Goal: Information Seeking & Learning: Stay updated

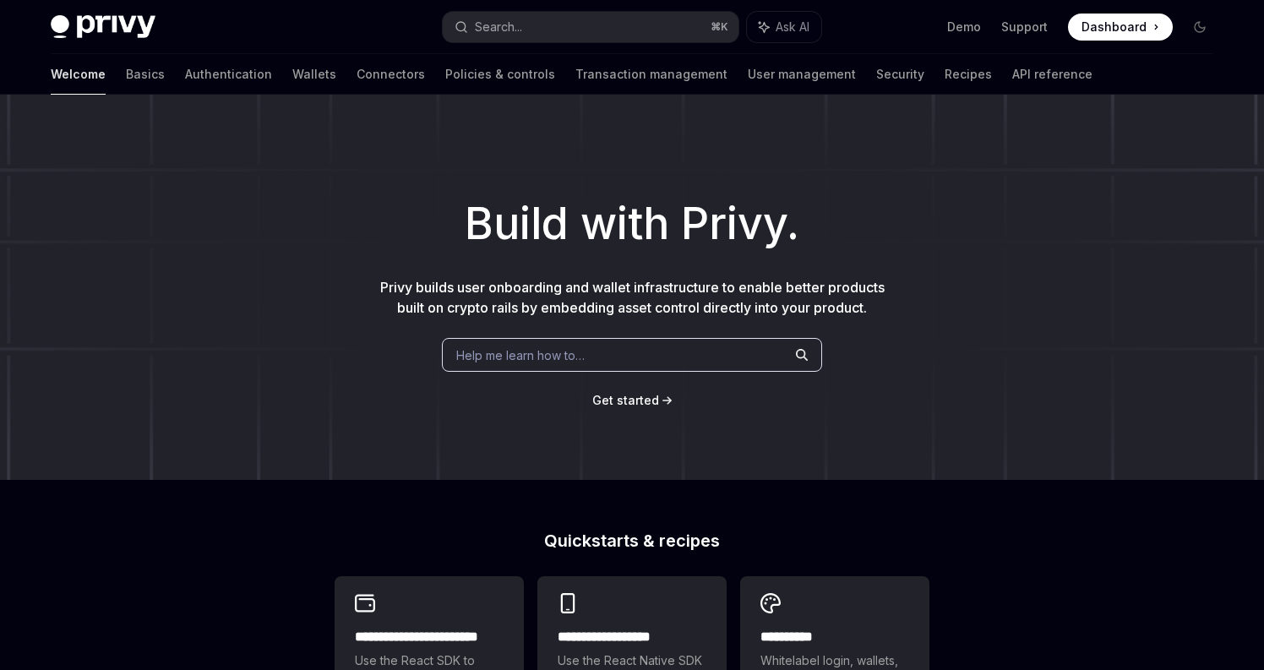
click at [103, 8] on div "Privy Docs home page Search... ⌘ K Ask AI Demo Support Dashboard Dashboard Sear…" at bounding box center [632, 27] width 1163 height 54
click at [103, 15] on img at bounding box center [103, 27] width 105 height 24
click at [107, 22] on img at bounding box center [103, 27] width 105 height 24
click at [107, 20] on img at bounding box center [103, 27] width 105 height 24
click at [1109, 25] on span "Dashboard" at bounding box center [1114, 27] width 65 height 17
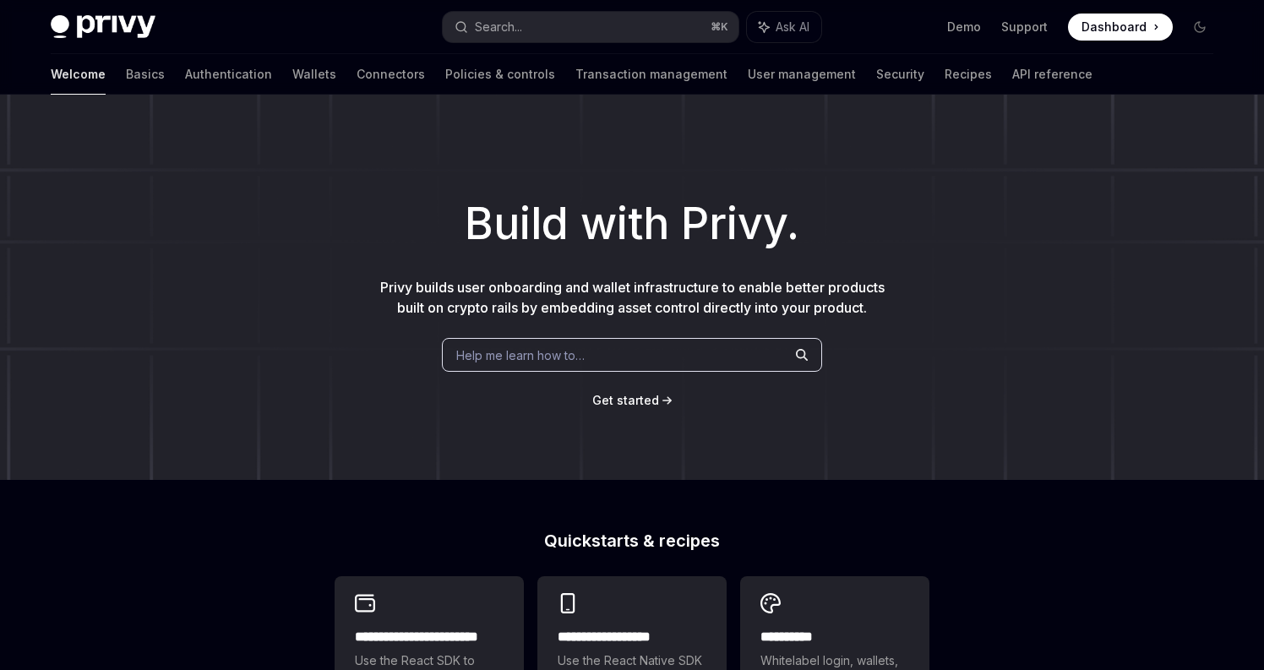
click at [894, 79] on div "Welcome Basics Authentication Wallets Connectors Policies & controls Transactio…" at bounding box center [572, 74] width 1042 height 41
click at [1012, 78] on link "API reference" at bounding box center [1052, 74] width 80 height 41
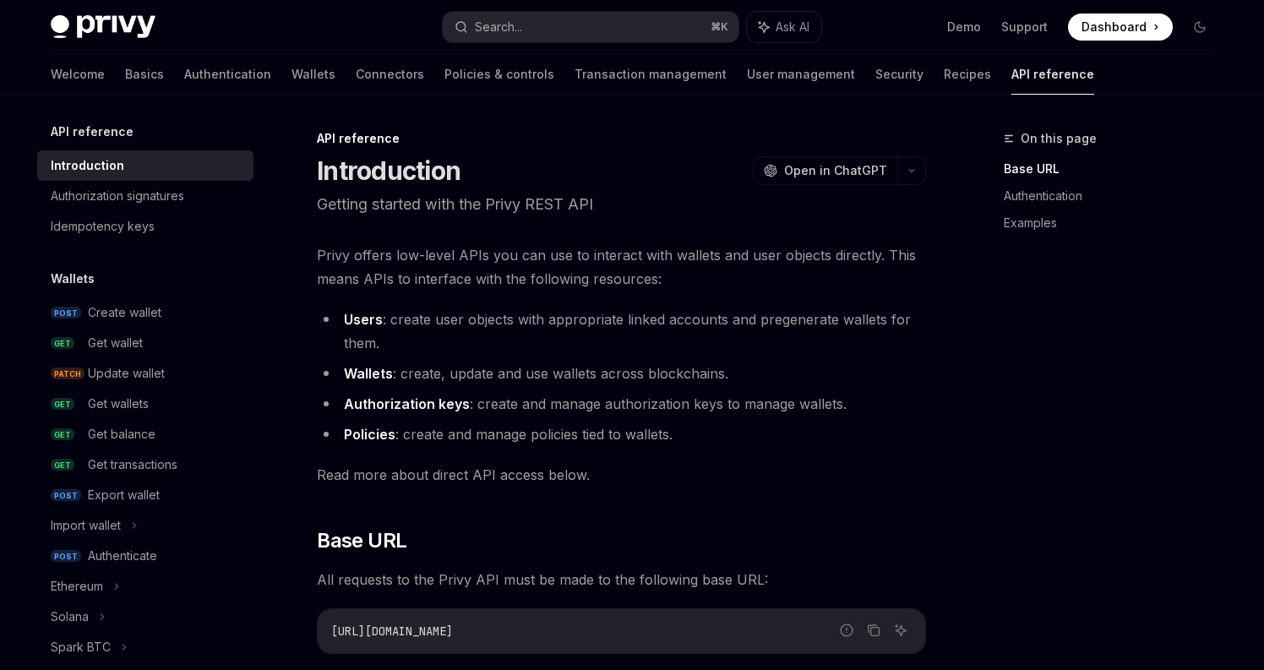
click at [129, 31] on img at bounding box center [103, 27] width 105 height 24
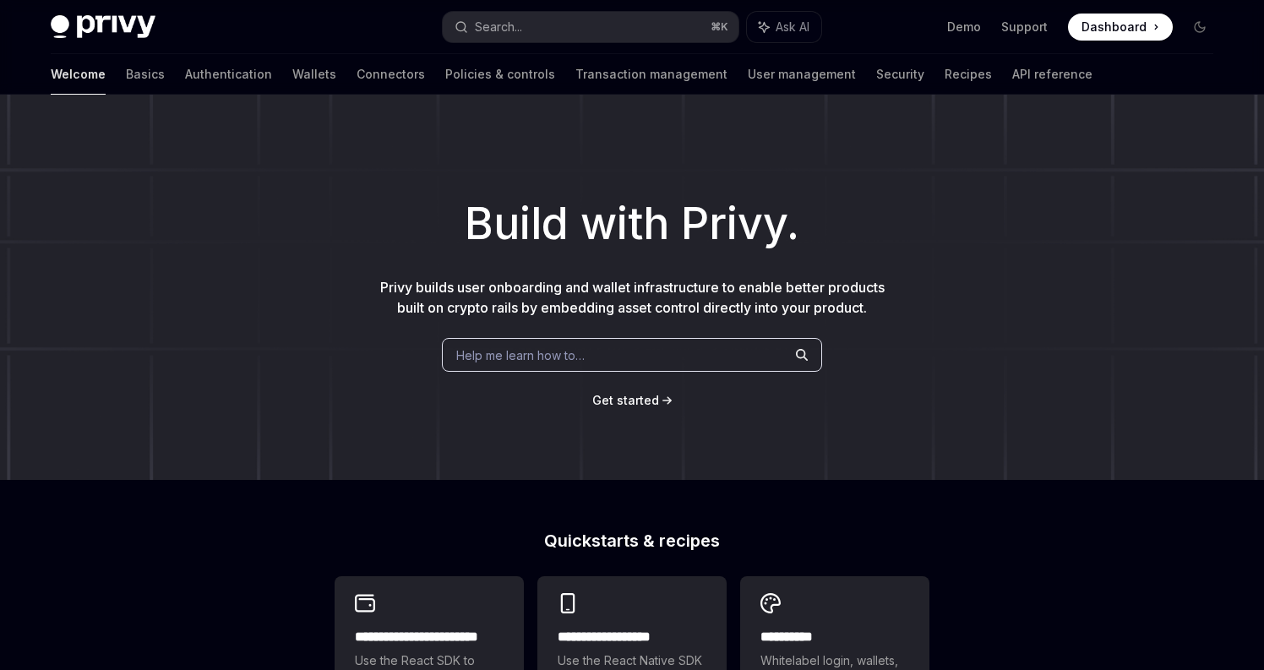
click at [129, 31] on img at bounding box center [103, 27] width 105 height 24
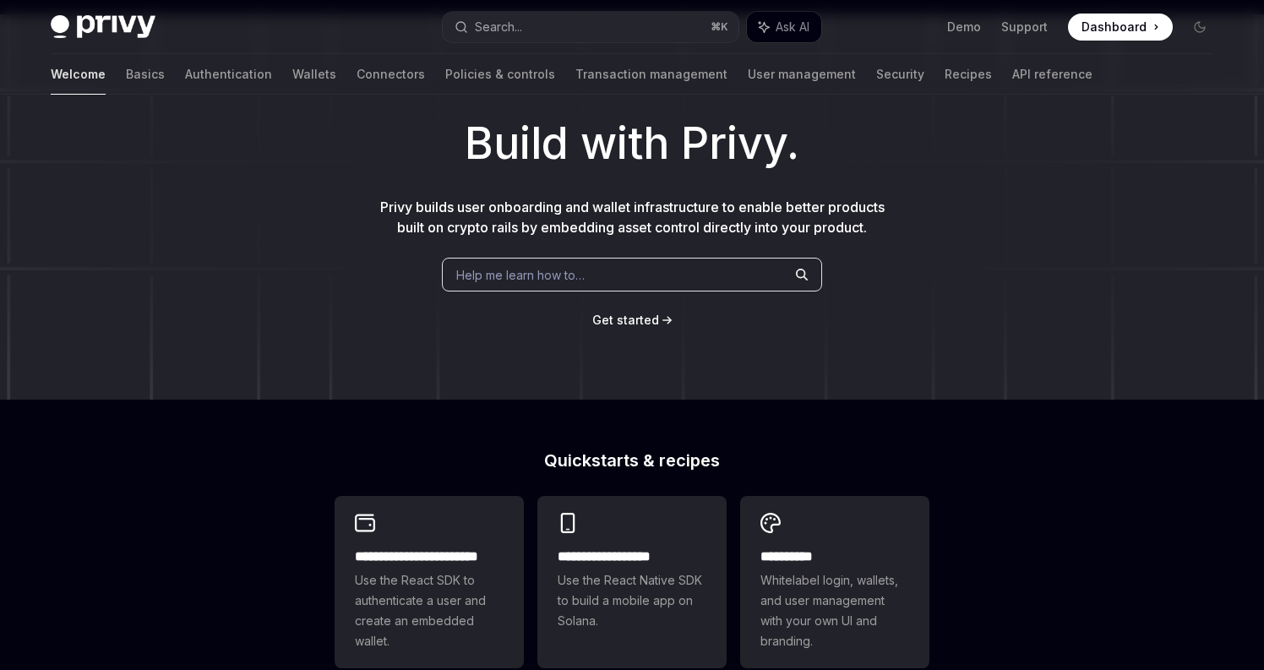
scroll to position [82, 0]
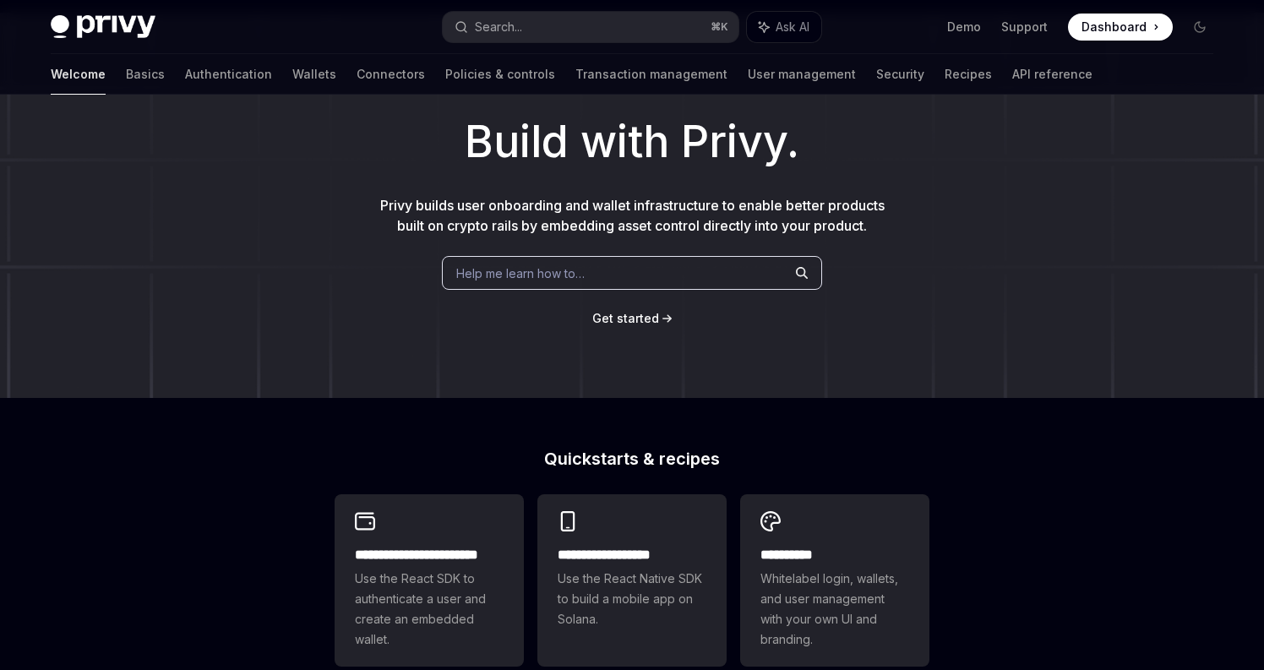
click at [149, 19] on img at bounding box center [103, 27] width 105 height 24
type textarea "*"
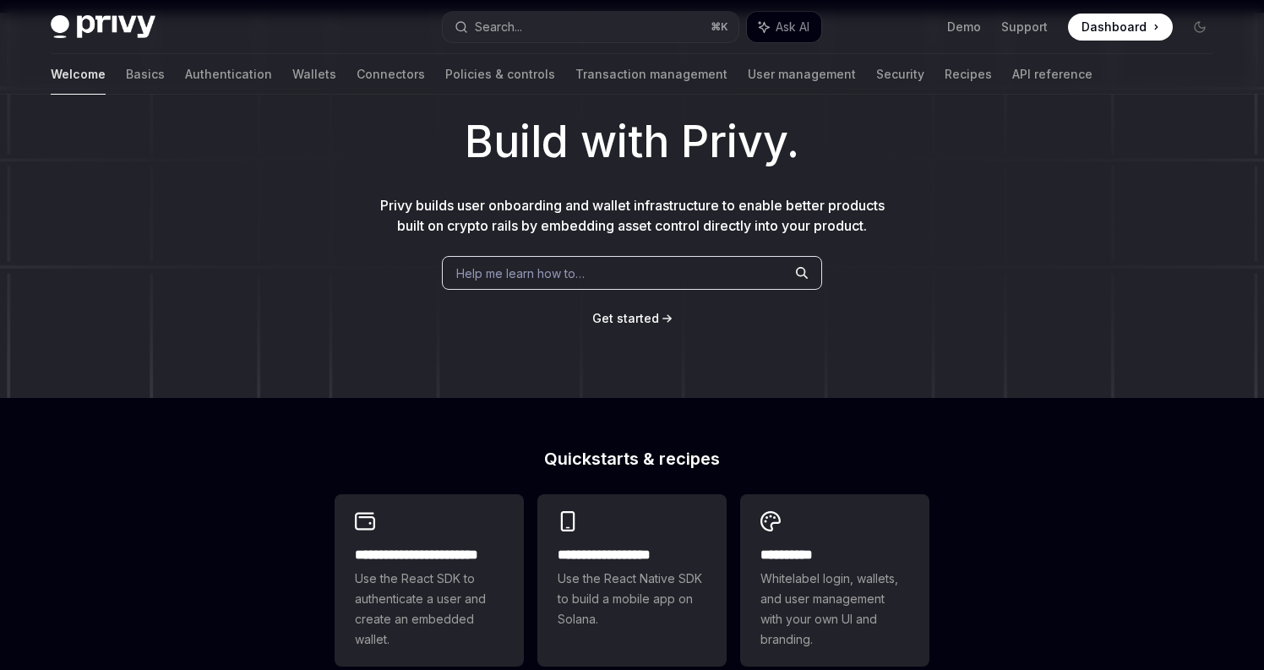
scroll to position [0, 0]
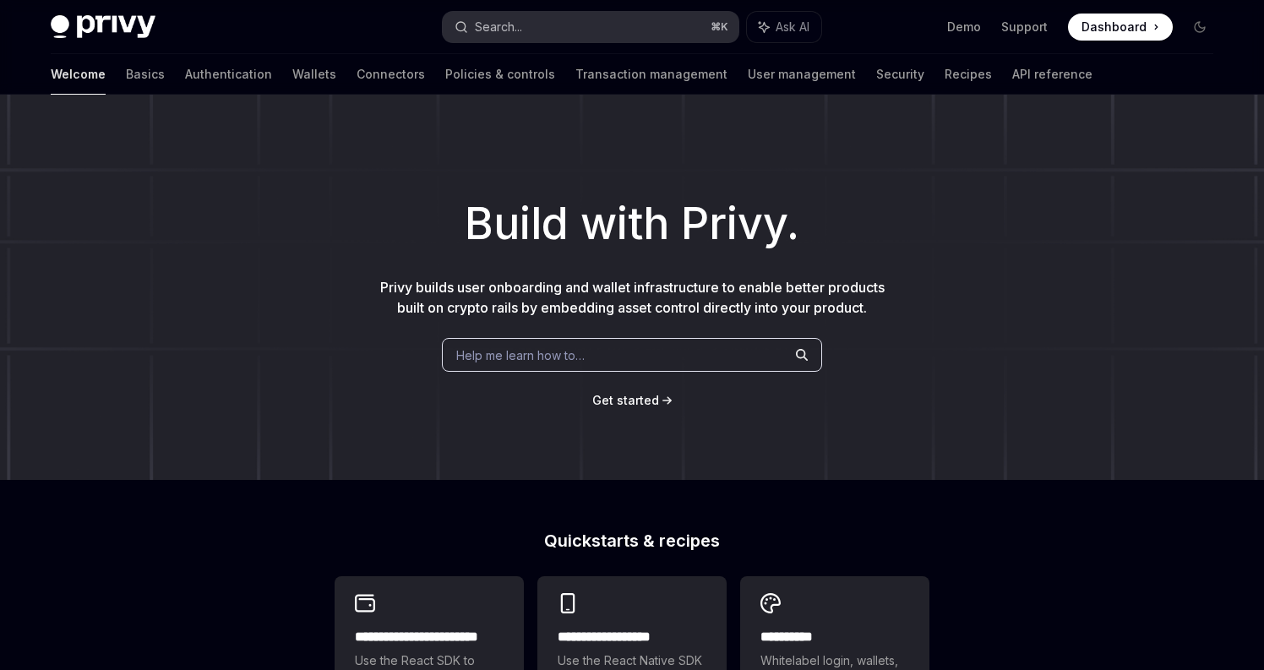
click at [531, 20] on button "Search... ⌘ K" at bounding box center [591, 27] width 296 height 30
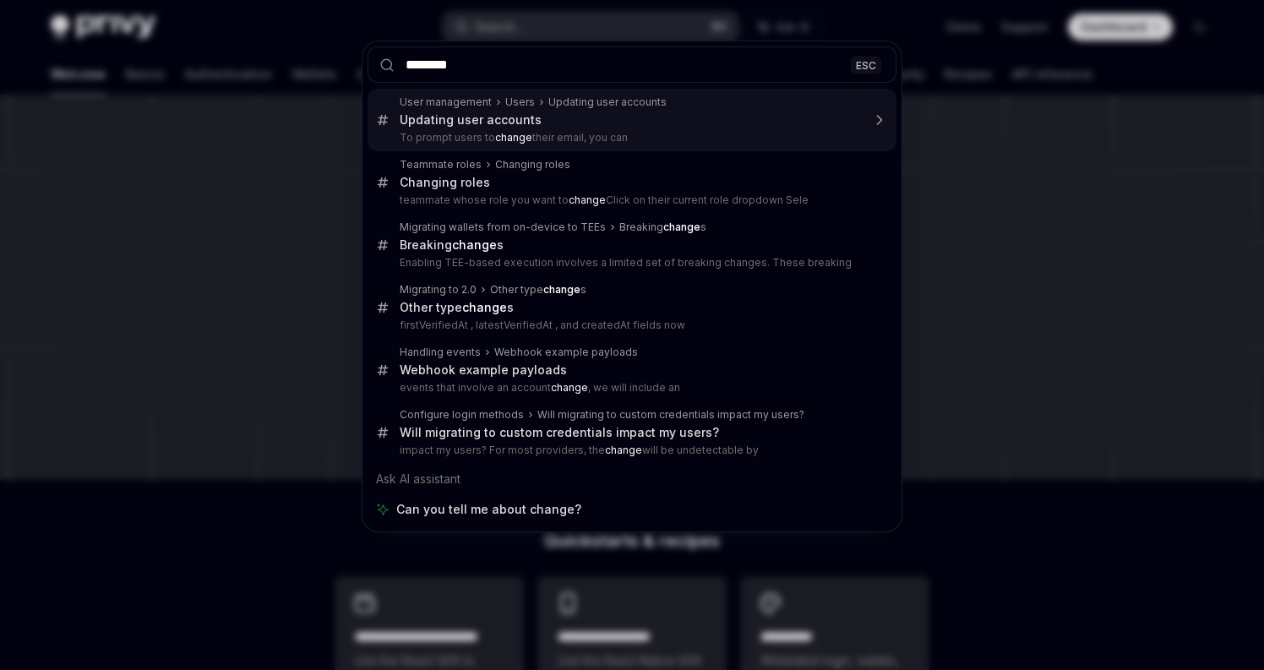
type input "*********"
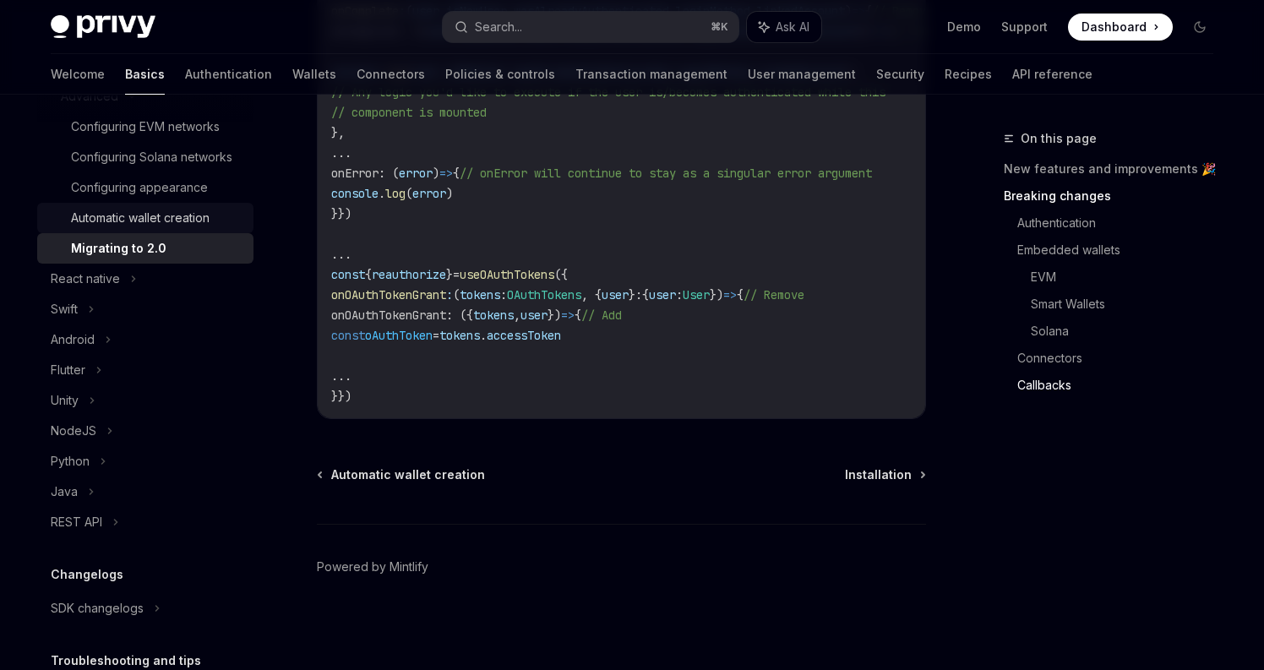
scroll to position [533, 0]
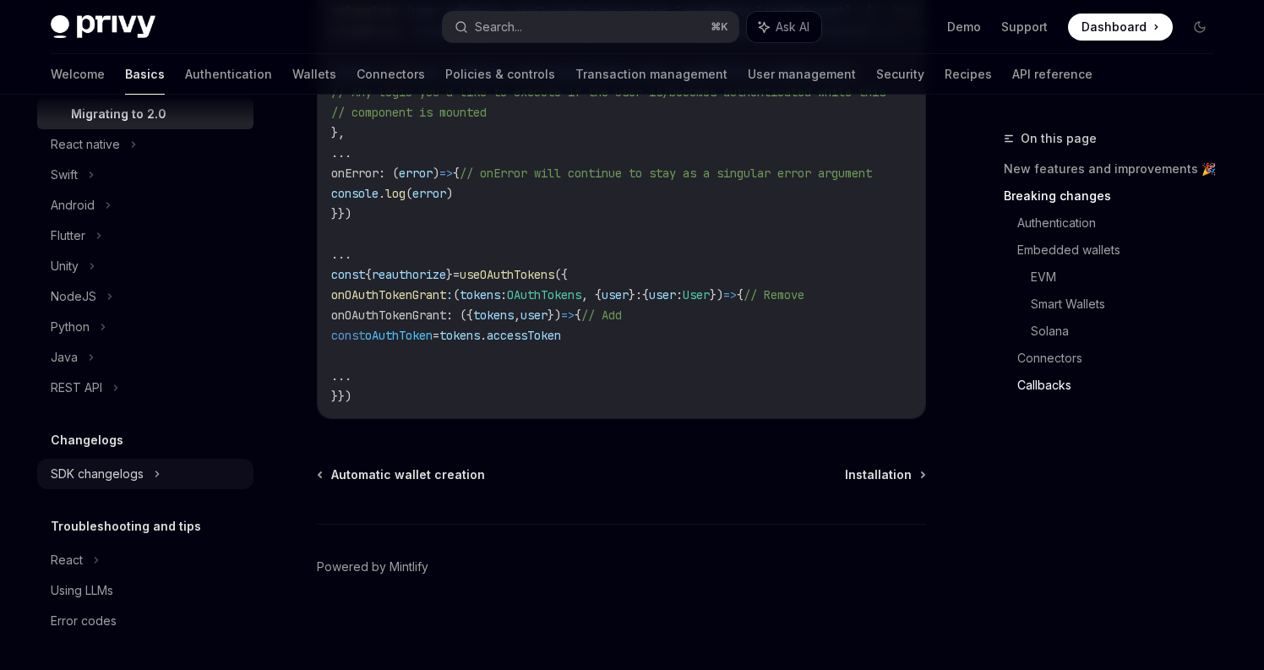
click at [130, 474] on div "SDK changelogs" at bounding box center [97, 474] width 93 height 20
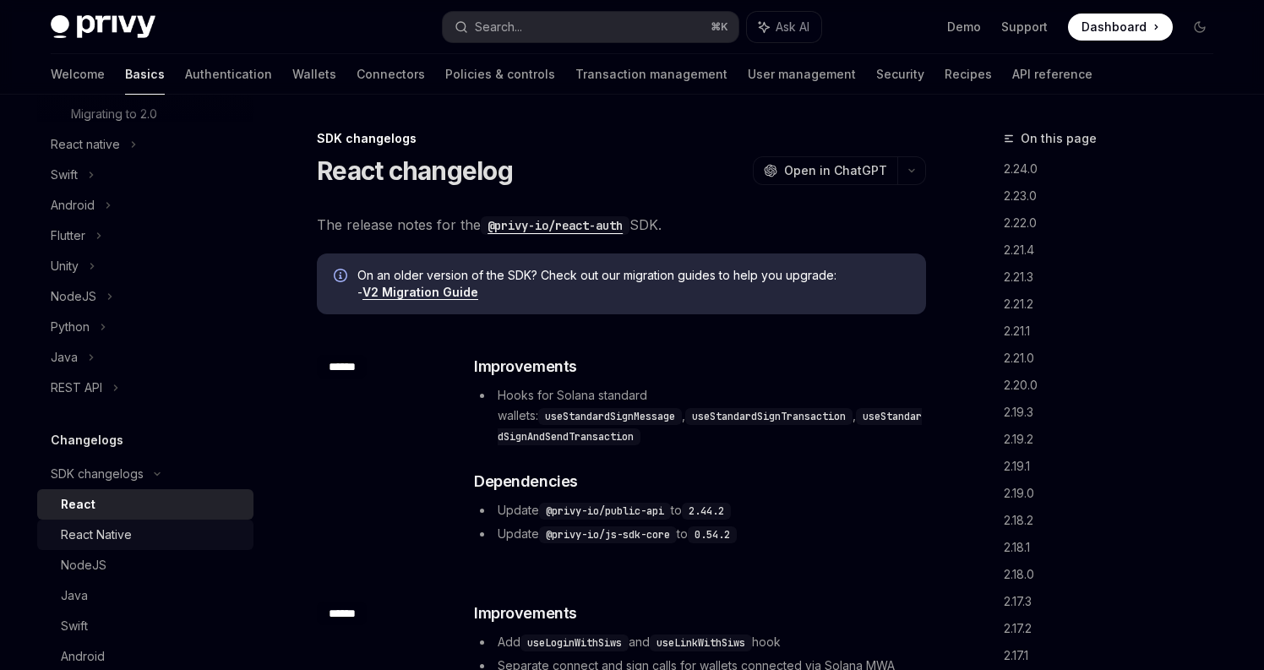
click at [129, 529] on div "React Native" at bounding box center [96, 535] width 71 height 20
type textarea "*"
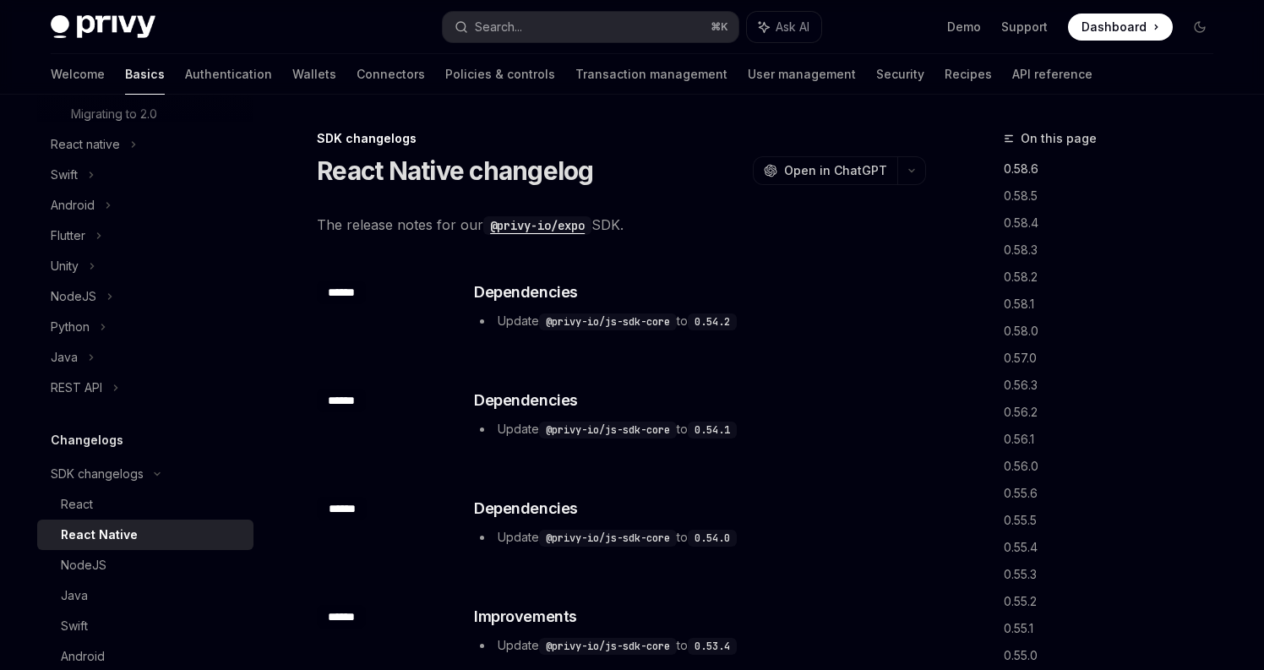
click at [1013, 166] on link "0.58.6" at bounding box center [1115, 168] width 223 height 27
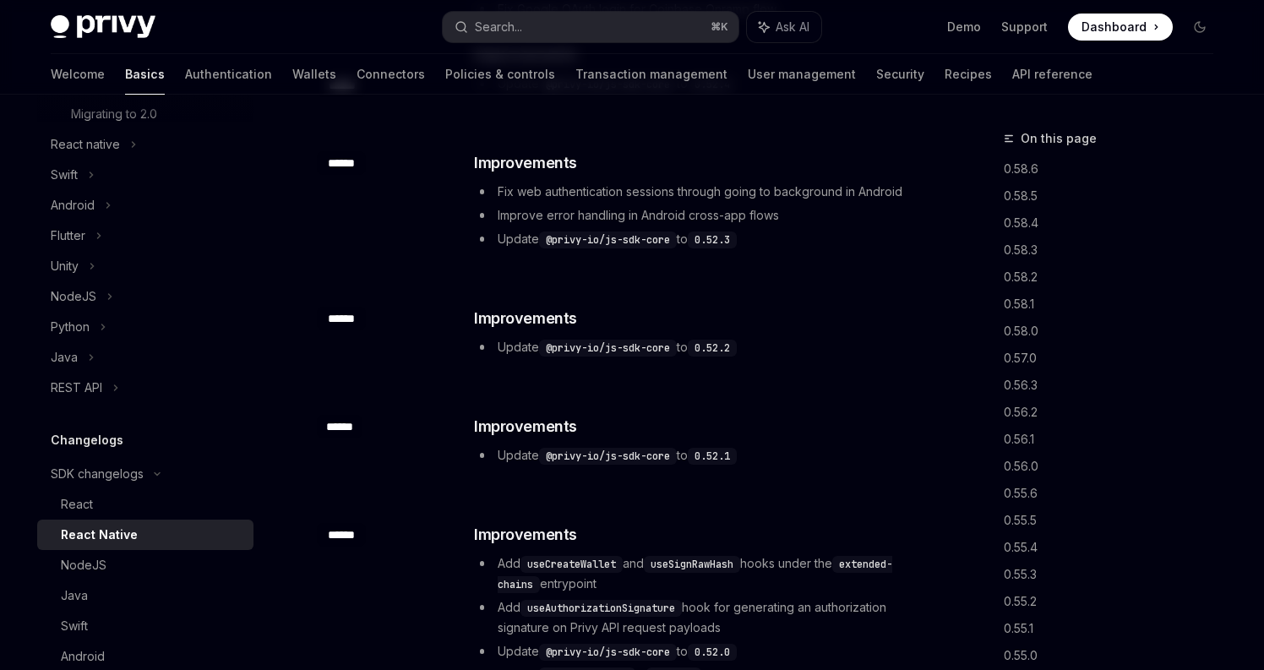
scroll to position [2104, 0]
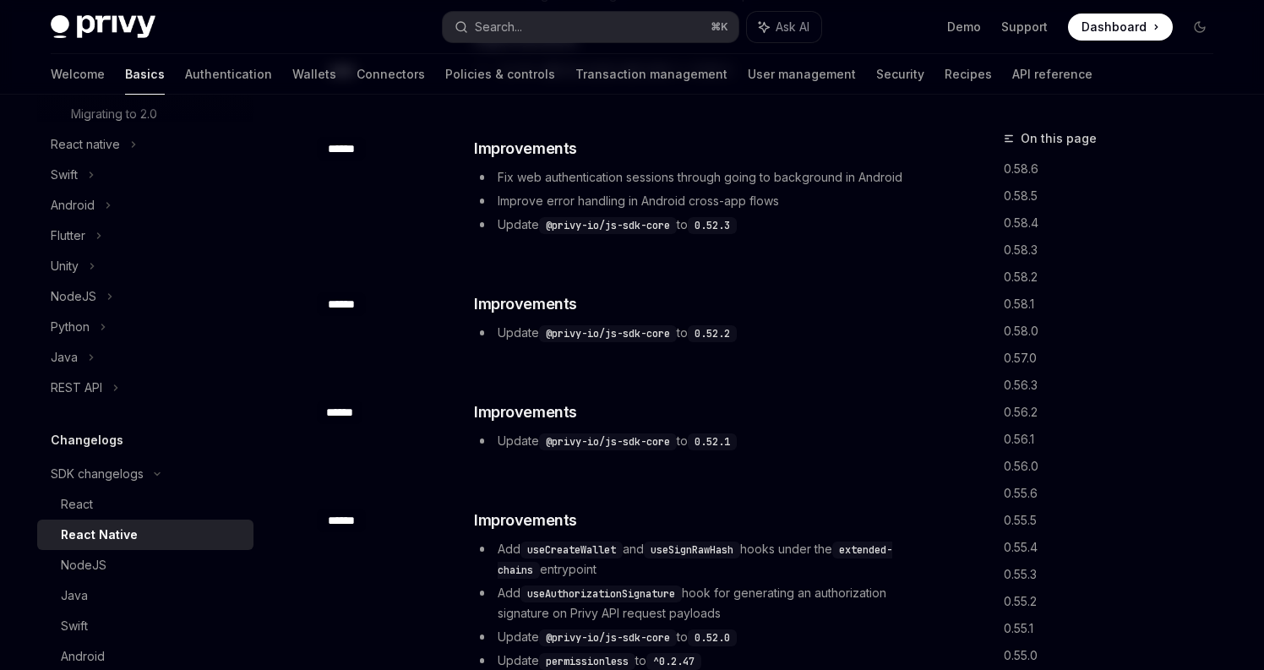
click at [835, 351] on div "​ ****** ​ Improvements Update @privy-io/js-sdk-core to 0.52.2" at bounding box center [621, 319] width 609 height 108
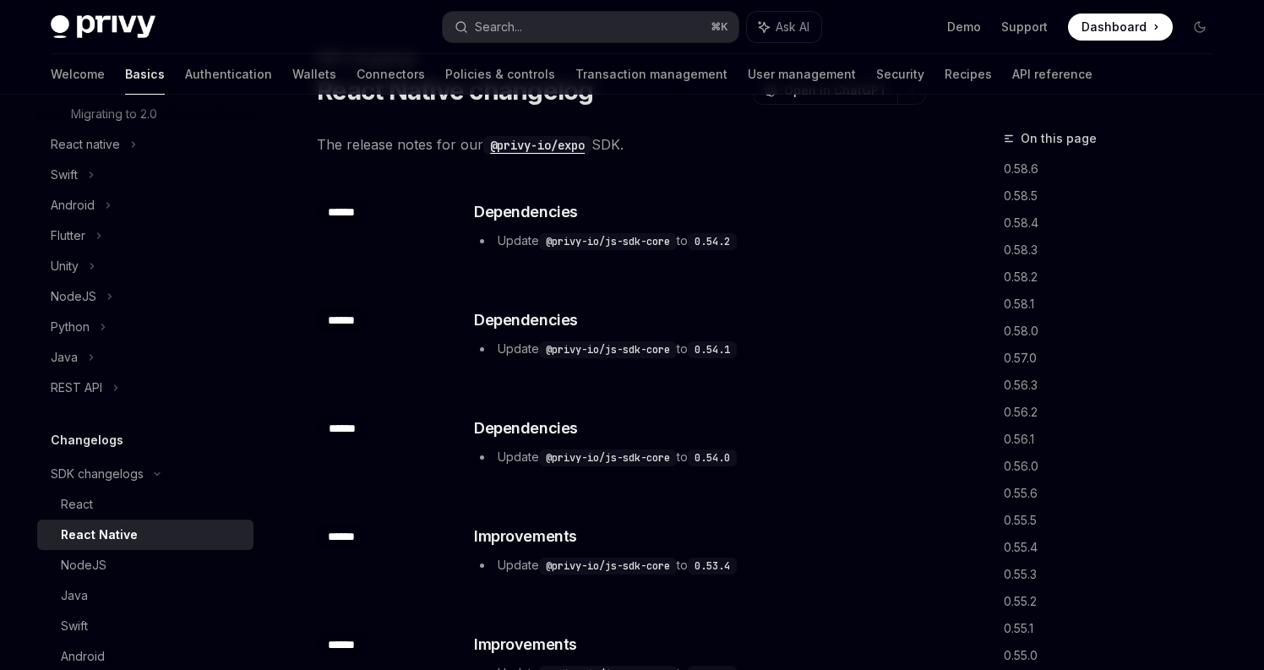
scroll to position [0, 0]
